Goal: Information Seeking & Learning: Learn about a topic

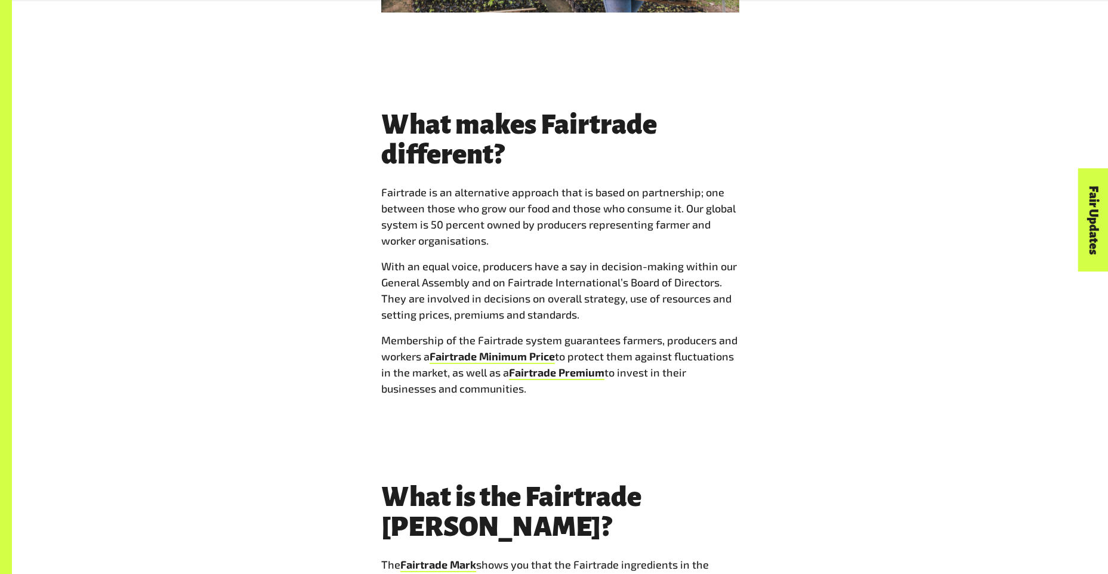
click at [381, 332] on p "Membership of the Fairtrade system guarantees farmers, producers and workers a …" at bounding box center [560, 364] width 358 height 64
click at [419, 258] on p "With an equal voice, producers have a say in decision-making within our General…" at bounding box center [560, 290] width 358 height 64
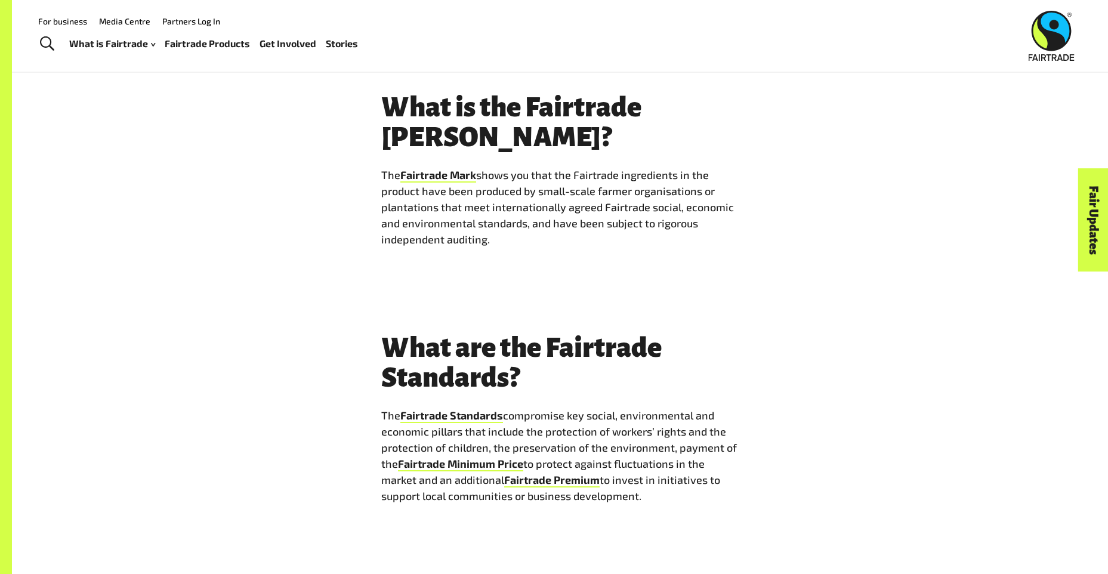
scroll to position [3971, 0]
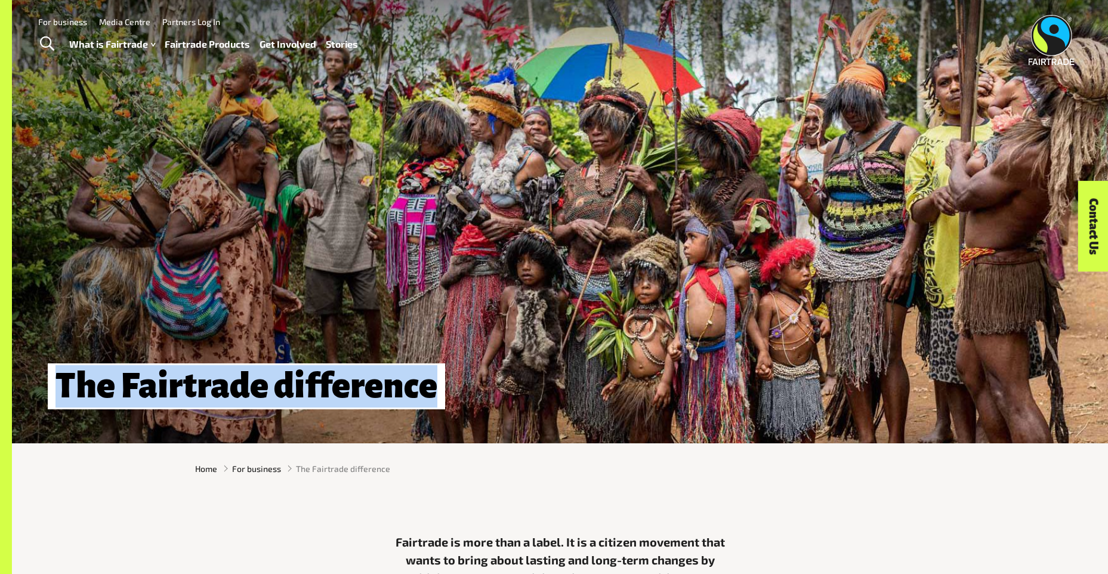
drag, startPoint x: 66, startPoint y: 383, endPoint x: 431, endPoint y: 394, distance: 365.2
click at [431, 394] on h1 "The Fairtrade difference" at bounding box center [246, 386] width 397 height 46
copy h1 "The Fairtrade difference"
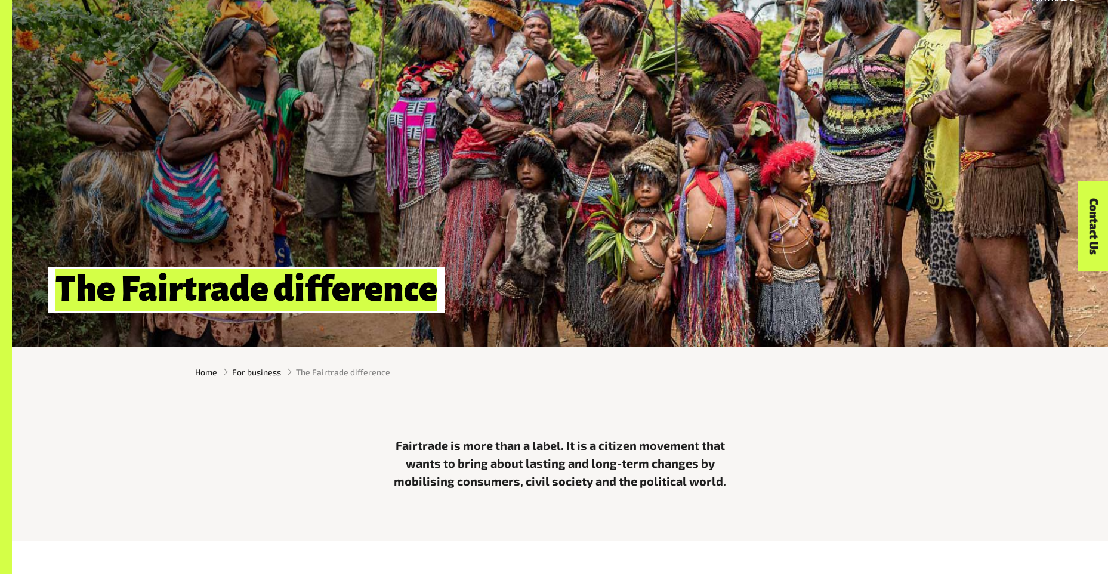
scroll to position [104, 0]
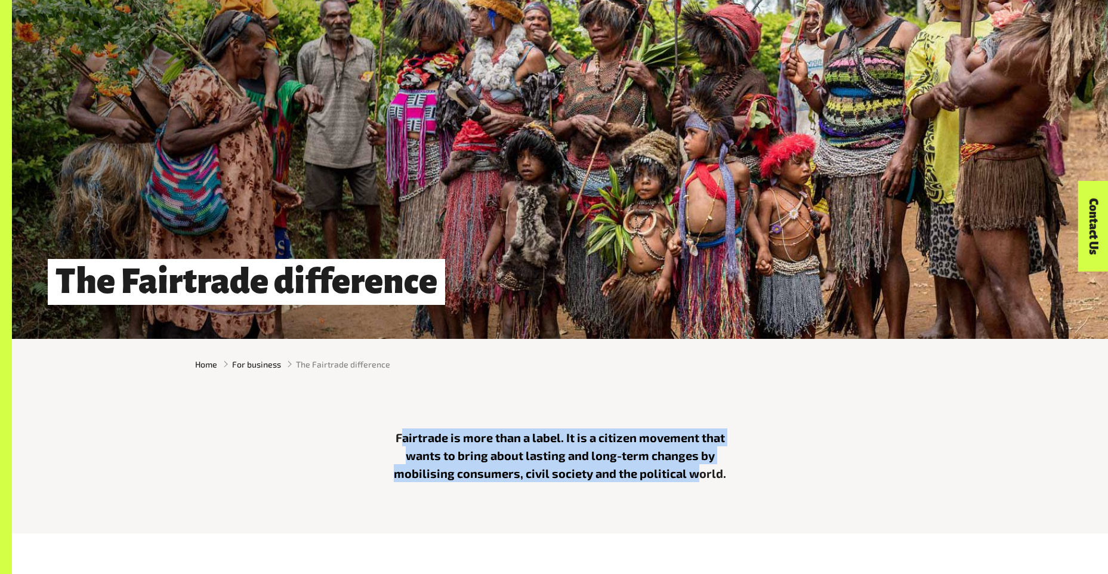
drag, startPoint x: 398, startPoint y: 442, endPoint x: 698, endPoint y: 484, distance: 303.0
click at [698, 482] on p "Fairtrade is more than a label. It is a citizen movement that wants to bring ab…" at bounding box center [560, 455] width 358 height 54
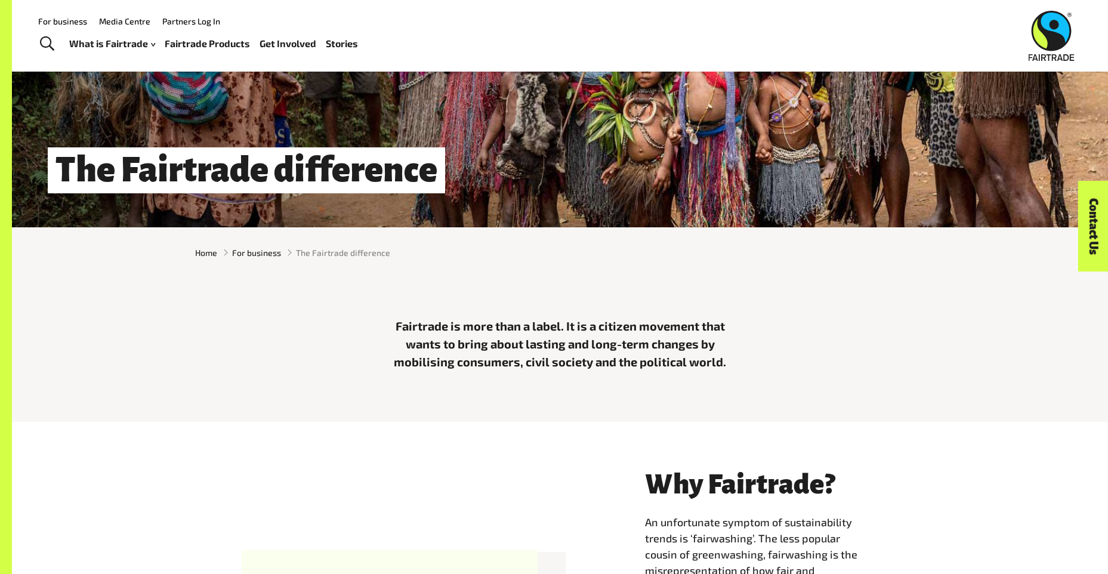
scroll to position [0, 0]
